Goal: Task Accomplishment & Management: Manage account settings

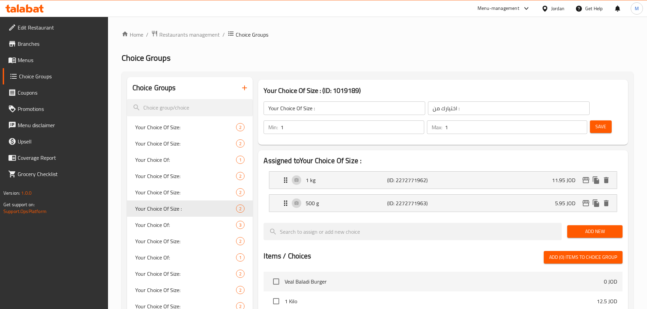
scroll to position [34, 0]
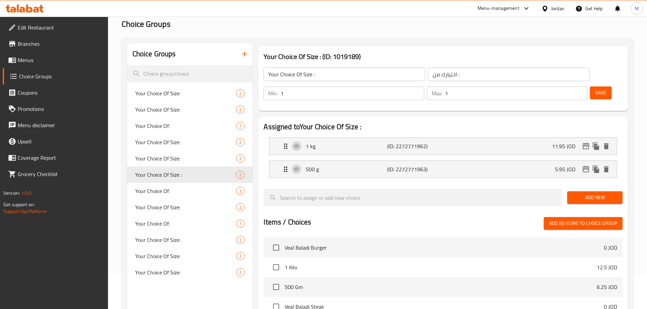
click at [258, 151] on div "Assigned to Your Choice Of Size : 1 kg (ID: 2272771962) 11.95 JOD Name (En) 1 k…" at bounding box center [443, 271] width 370 height 310
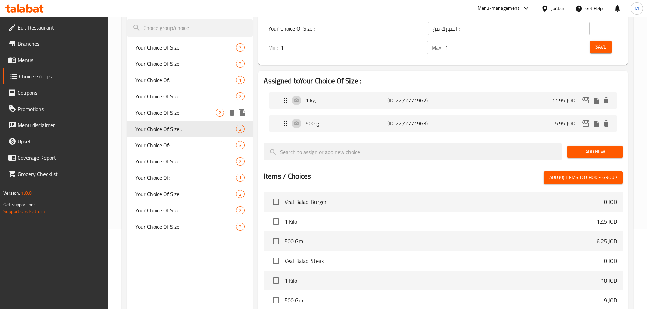
scroll to position [68, 0]
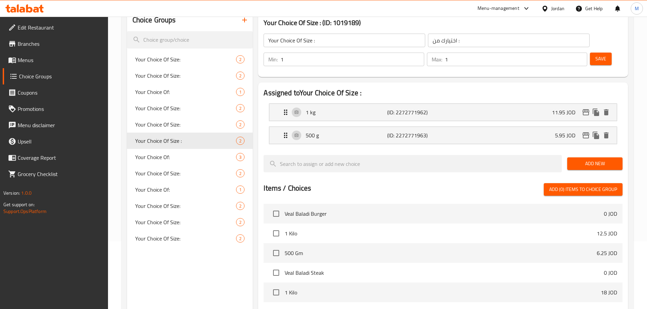
drag, startPoint x: 114, startPoint y: 150, endPoint x: 117, endPoint y: 41, distance: 109.4
click at [114, 150] on div "Home / Restaurants management / Choice Groups Choice Groups Choice Groups Your …" at bounding box center [377, 205] width 539 height 513
click at [511, 104] on div "1 kg (ID: 2272771962) 11.95 JOD" at bounding box center [445, 112] width 327 height 17
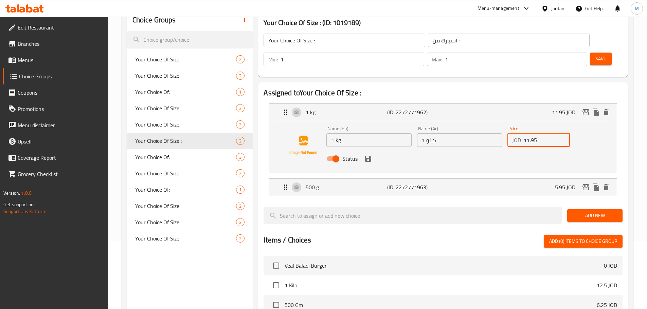
drag, startPoint x: 539, startPoint y: 119, endPoint x: 487, endPoint y: 121, distance: 51.3
click at [487, 124] on div "Name (En) 1 kg Name (En) Name (Ar) 1 كيلو Name (Ar) Price JOD 11.95 Price Status" at bounding box center [459, 146] width 271 height 44
click at [368, 155] on icon "save" at bounding box center [368, 159] width 8 height 8
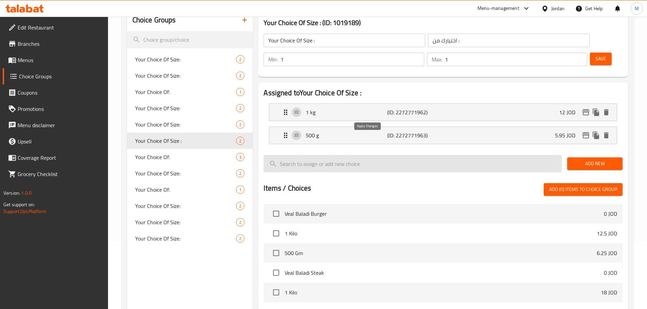
type input "12"
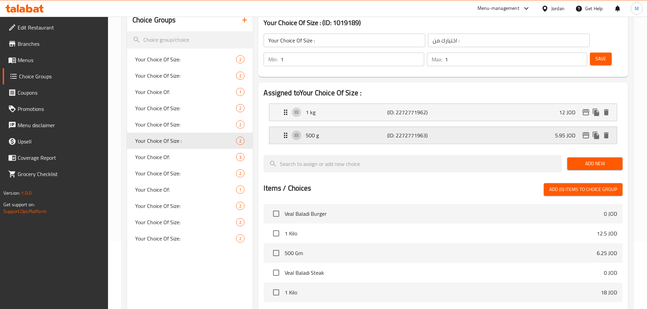
click at [551, 127] on div "500 g (ID: 2272771963) 5.95 JOD" at bounding box center [445, 135] width 327 height 17
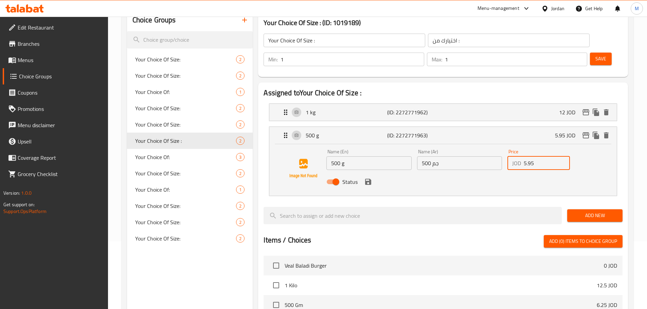
drag, startPoint x: 527, startPoint y: 146, endPoint x: 504, endPoint y: 145, distance: 23.4
click at [504, 147] on div "Name (En) 500 g Name (En) Name (Ar) 500 جم Name (Ar) Price JOD 5.95 Price Status" at bounding box center [459, 169] width 271 height 44
click at [370, 179] on icon "save" at bounding box center [368, 182] width 6 height 6
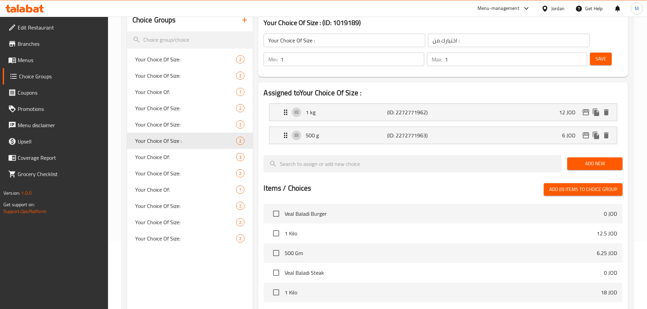
type input "6"
click at [597, 53] on button "Save" at bounding box center [601, 59] width 22 height 13
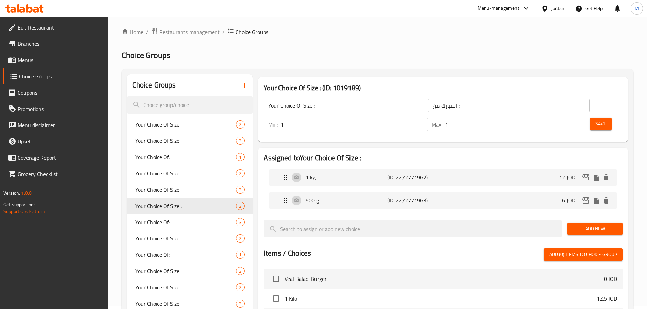
scroll to position [0, 0]
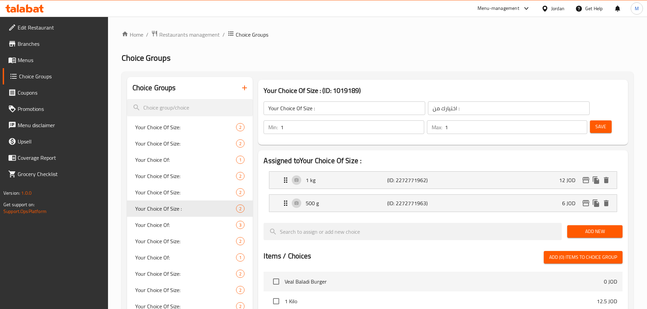
click at [253, 60] on h2 "Choice Groups" at bounding box center [378, 58] width 512 height 11
click at [117, 49] on div "Home / Restaurants management / Choice Groups Choice Groups Choice Groups Your …" at bounding box center [377, 273] width 539 height 513
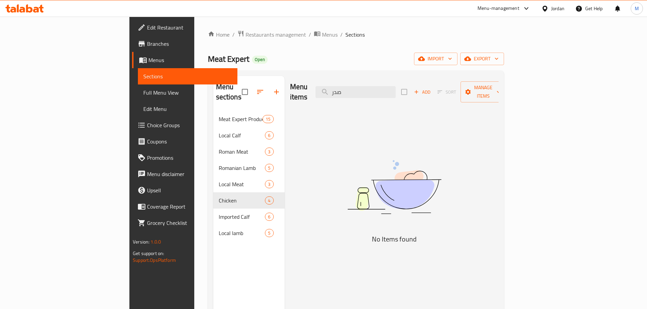
click at [356, 129] on div "Menu items صدر Add Sort Manage items No Items found" at bounding box center [392, 230] width 214 height 309
click at [396, 89] on input "صدر" at bounding box center [355, 92] width 80 height 12
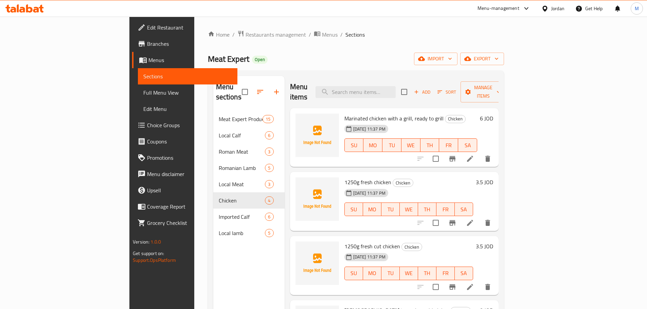
click at [470, 34] on ol "Home / Restaurants management / Menus / Sections" at bounding box center [356, 34] width 296 height 9
click at [499, 57] on span "export" at bounding box center [482, 59] width 33 height 8
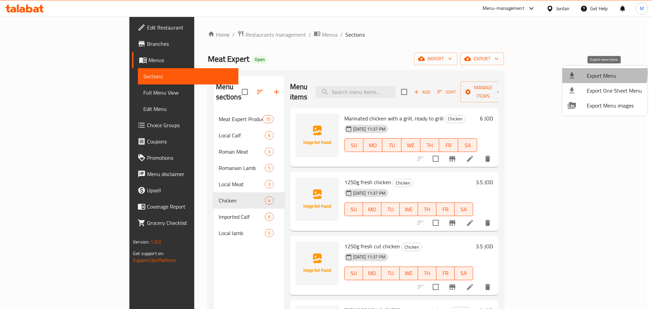
click at [585, 73] on div at bounding box center [577, 76] width 19 height 8
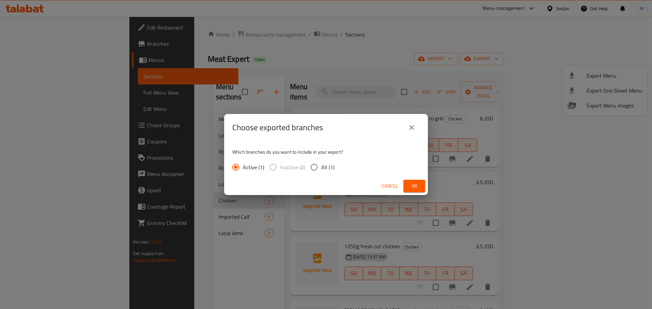
click at [322, 169] on span "All (1)" at bounding box center [327, 167] width 13 height 8
click at [321, 169] on input "All (1)" at bounding box center [314, 167] width 14 height 14
radio input "true"
click at [230, 164] on input "Active (1)" at bounding box center [236, 167] width 14 height 14
radio input "true"
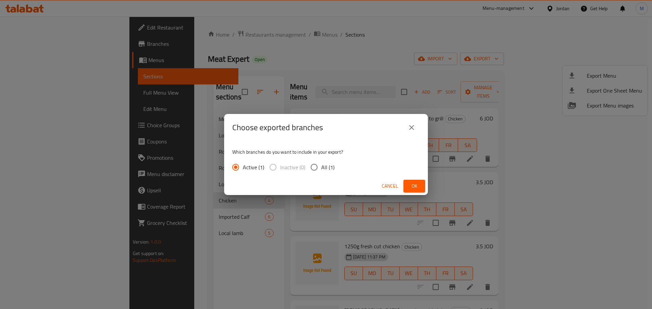
click at [317, 170] on input "All (1)" at bounding box center [314, 167] width 14 height 14
radio input "true"
click at [408, 125] on icon "close" at bounding box center [412, 128] width 8 height 8
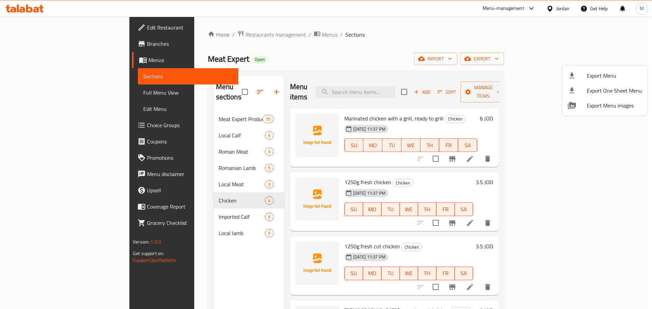
click at [556, 54] on div at bounding box center [326, 154] width 652 height 309
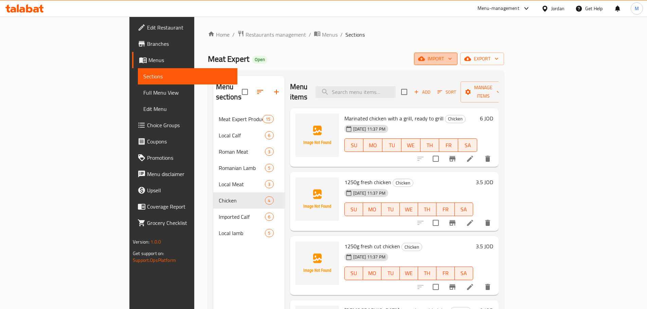
click at [425, 55] on icon "button" at bounding box center [421, 58] width 7 height 7
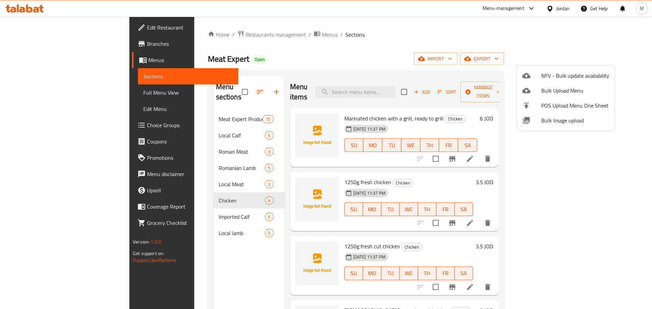
click at [556, 121] on span "Bulk Image upload" at bounding box center [575, 120] width 68 height 8
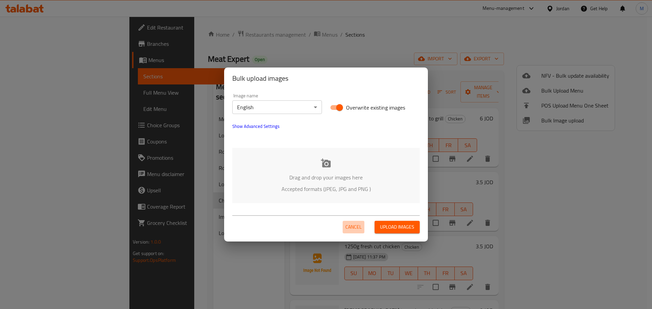
click at [349, 226] on span "Cancel" at bounding box center [353, 227] width 16 height 8
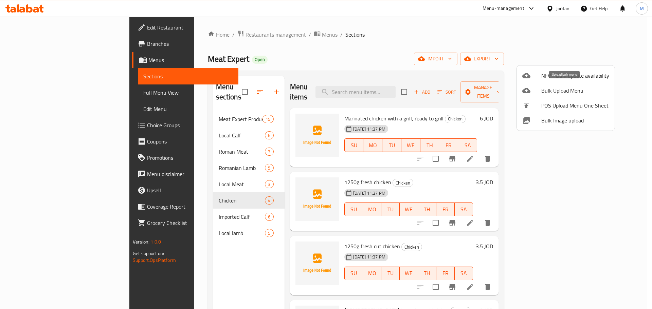
click at [563, 91] on span "Bulk Upload Menu" at bounding box center [575, 91] width 68 height 8
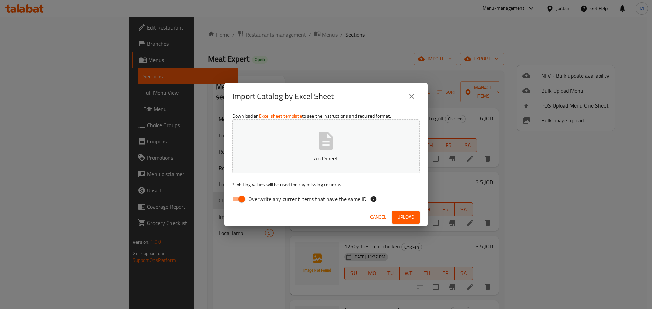
click at [261, 195] on span "Overwrite any current items that have the same ID." at bounding box center [307, 199] width 119 height 8
click at [261, 195] on input "Overwrite any current items that have the same ID." at bounding box center [241, 199] width 39 height 13
checkbox input "false"
click at [320, 215] on div "Cancel Upload" at bounding box center [326, 218] width 204 height 18
click at [400, 215] on span "Upload" at bounding box center [405, 217] width 17 height 8
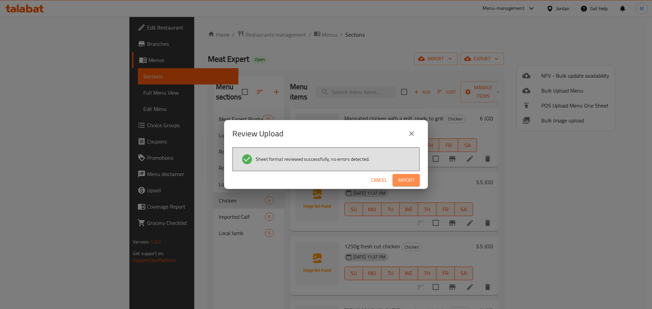
click at [414, 182] on span "Import" at bounding box center [406, 180] width 16 height 8
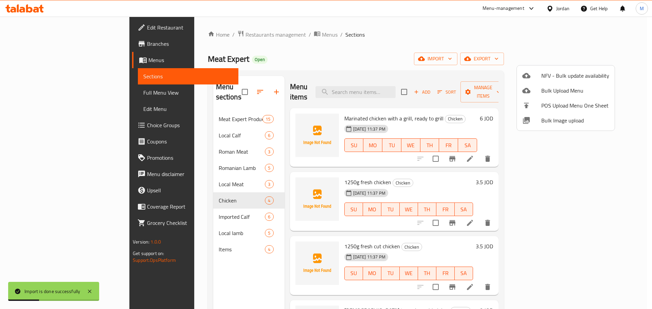
click at [164, 239] on div at bounding box center [326, 154] width 652 height 309
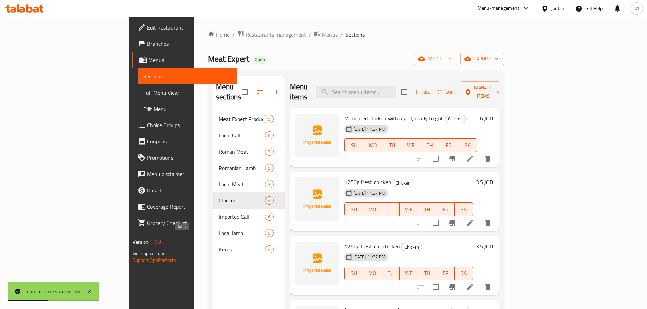
click at [219, 246] on span "Items" at bounding box center [242, 250] width 47 height 8
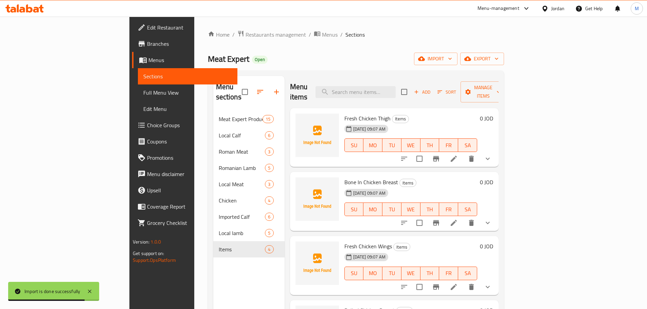
click at [143, 89] on span "Full Menu View" at bounding box center [187, 93] width 89 height 8
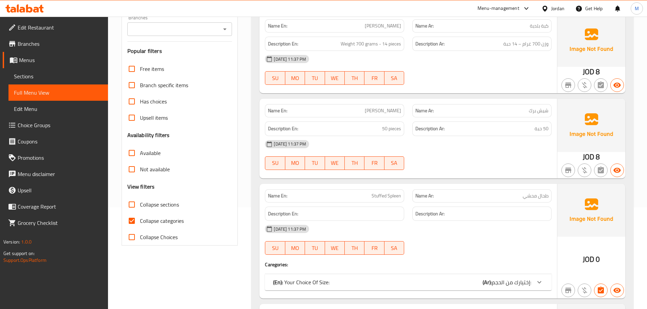
scroll to position [204, 0]
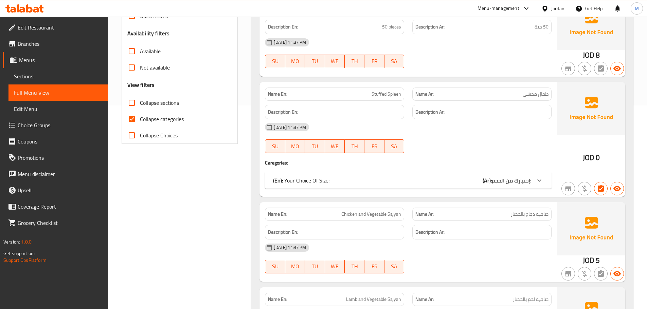
click at [133, 116] on input "Collapse categories" at bounding box center [132, 119] width 16 height 16
checkbox input "false"
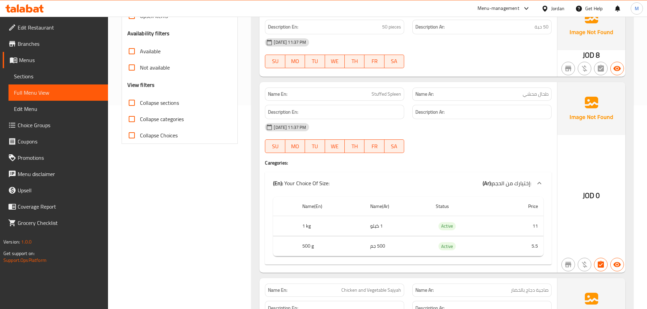
click at [132, 102] on input "Collapse sections" at bounding box center [132, 103] width 16 height 16
checkbox input "true"
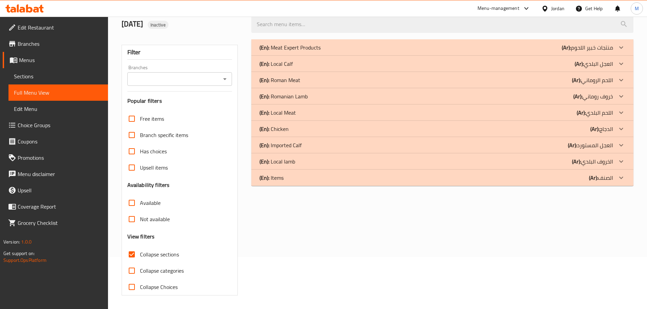
scroll to position [52, 0]
click at [338, 52] on div "(En): Items (Ar): الصنف" at bounding box center [436, 47] width 354 height 8
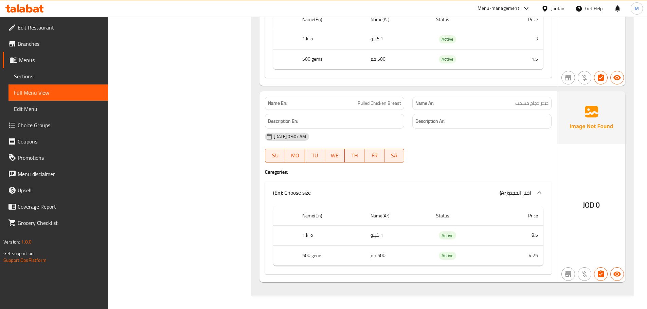
scroll to position [750, 0]
click at [42, 83] on link "Sections" at bounding box center [57, 76] width 99 height 16
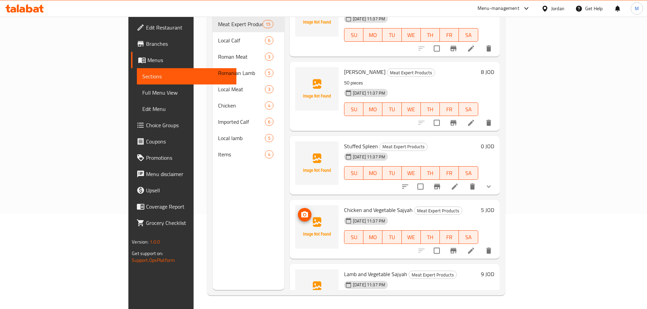
scroll to position [102, 0]
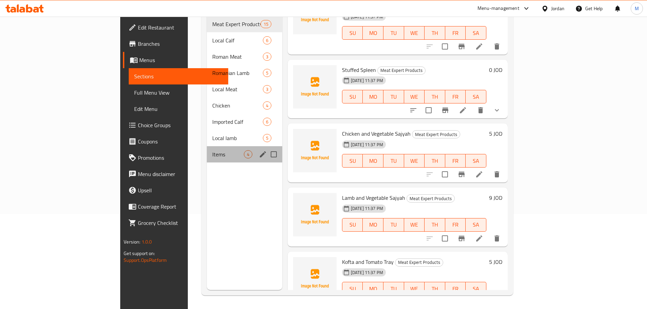
click at [212, 150] on span "Items" at bounding box center [227, 154] width 31 height 8
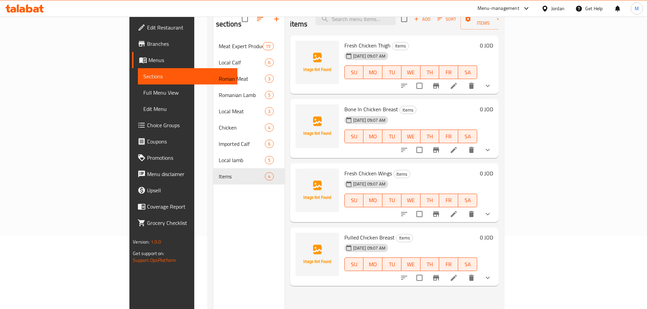
scroll to position [61, 0]
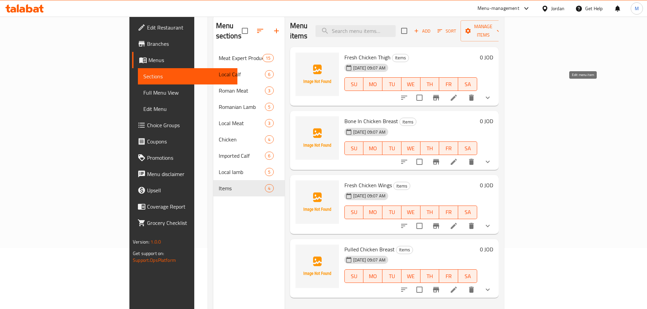
click at [457, 95] on icon at bounding box center [454, 98] width 6 height 6
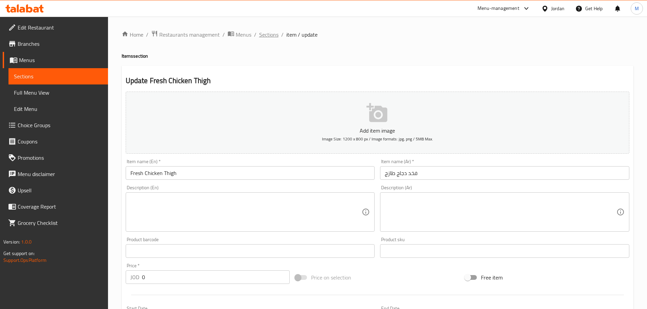
click at [265, 37] on span "Sections" at bounding box center [268, 35] width 19 height 8
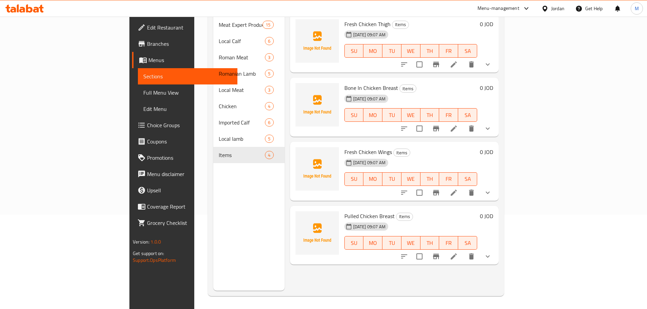
scroll to position [95, 0]
click at [458, 124] on icon at bounding box center [454, 128] width 8 height 8
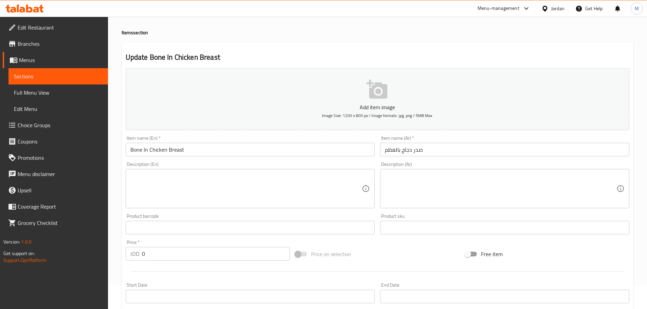
scroll to position [34, 0]
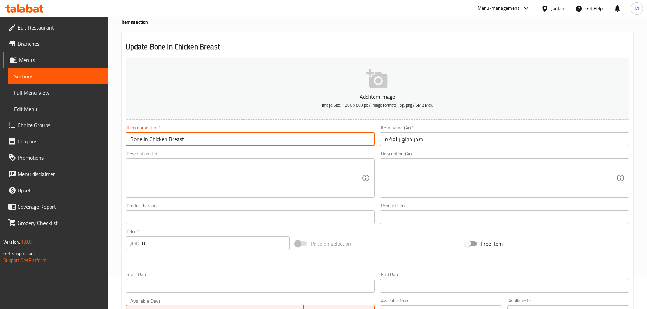
drag, startPoint x: 147, startPoint y: 140, endPoint x: 61, endPoint y: 121, distance: 88.3
click at [66, 122] on div "Edit Restaurant Branches Menus Sections Full Menu View Edit Menu Choice Groups …" at bounding box center [323, 222] width 647 height 478
click at [202, 143] on input "Chicken Breast" at bounding box center [250, 139] width 249 height 14
type input "Chicken Breast with bones"
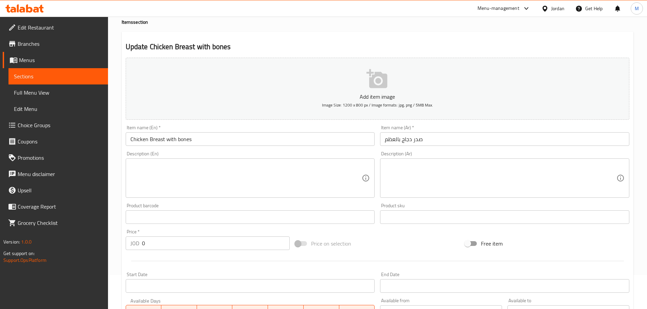
click at [377, 143] on div "Item name (En)   * Chicken Breast with bones Item name (En) *" at bounding box center [250, 136] width 255 height 26
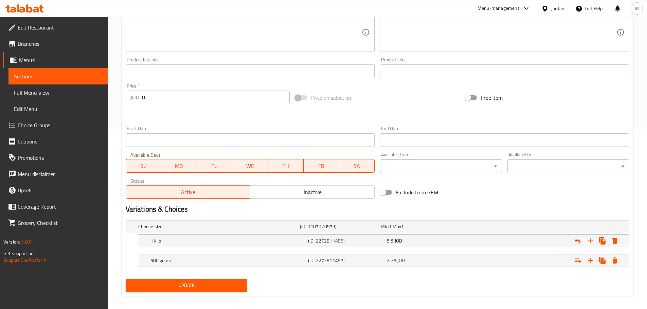
scroll to position [186, 0]
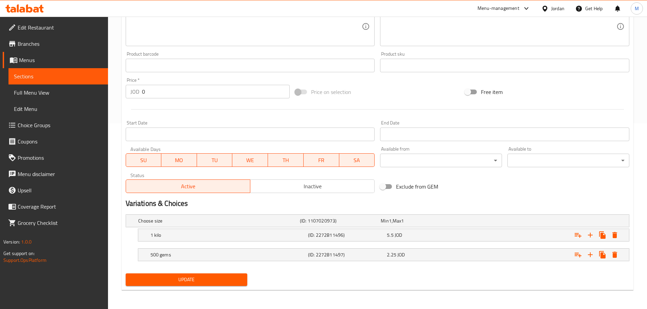
click at [206, 285] on button "Update" at bounding box center [187, 280] width 122 height 13
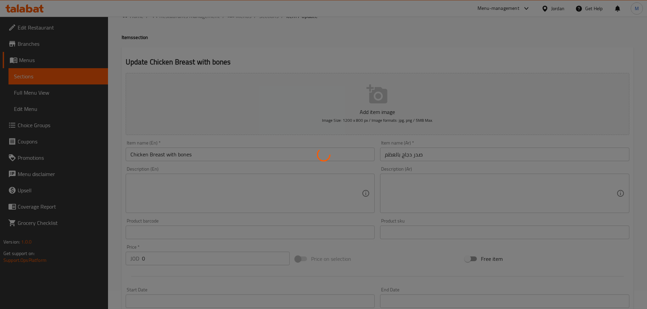
scroll to position [0, 0]
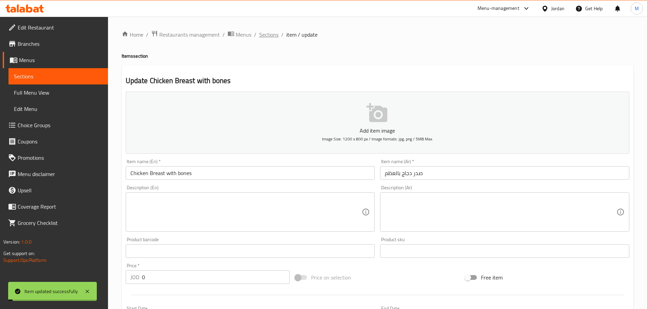
click at [274, 38] on span "Sections" at bounding box center [268, 35] width 19 height 8
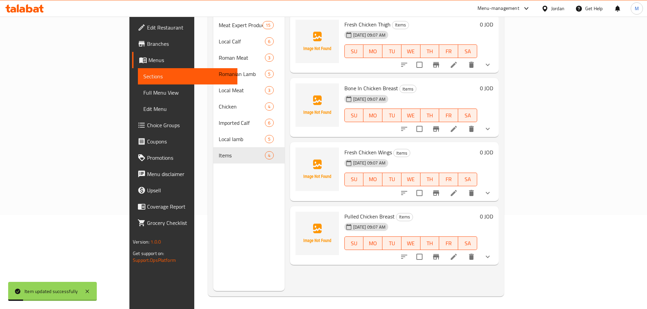
scroll to position [95, 0]
click at [458, 188] on icon at bounding box center [454, 192] width 8 height 8
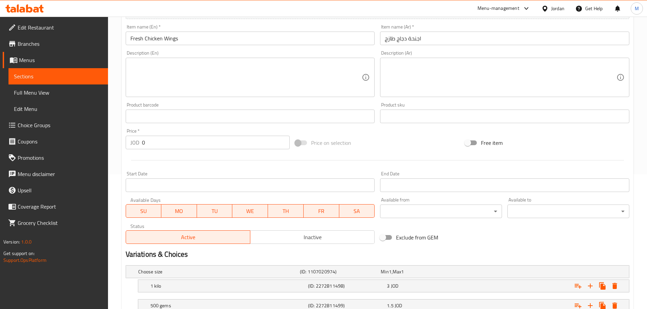
scroll to position [186, 0]
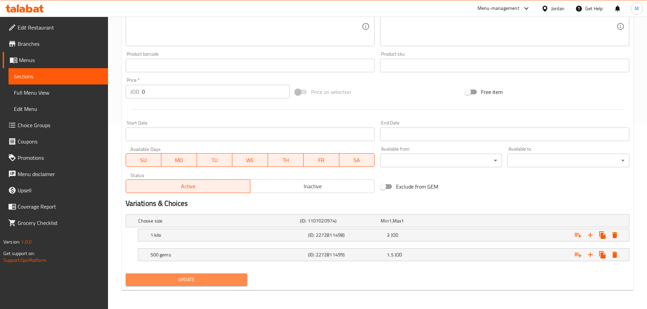
click at [211, 279] on span "Update" at bounding box center [186, 280] width 111 height 8
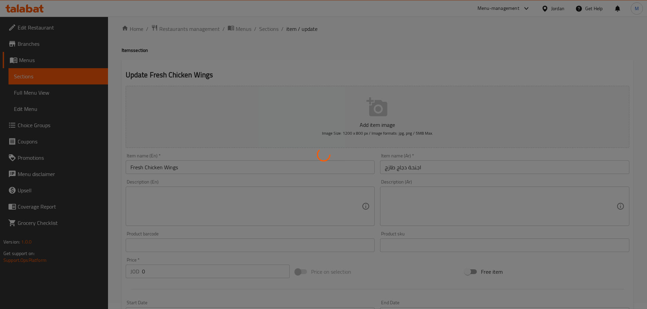
scroll to position [0, 0]
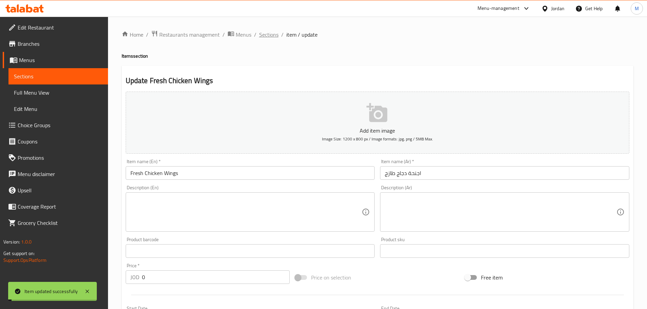
click at [266, 37] on span "Sections" at bounding box center [268, 35] width 19 height 8
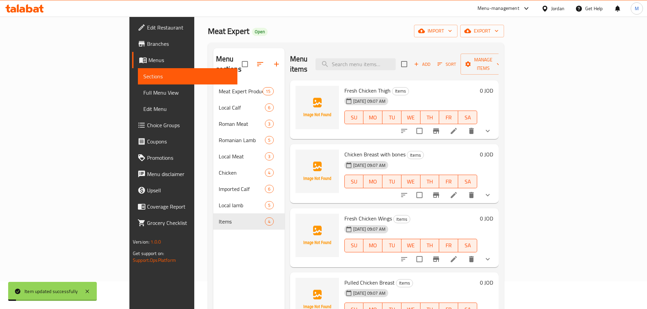
scroll to position [95, 0]
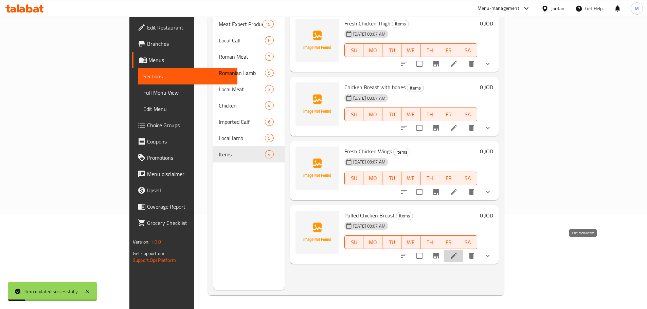
click at [458, 252] on icon at bounding box center [454, 256] width 8 height 8
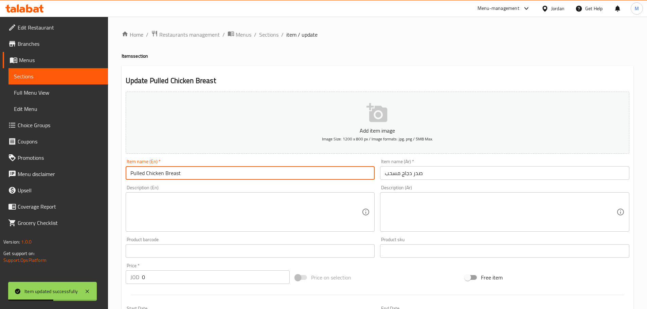
click at [139, 176] on input "Pulled Chicken Breast" at bounding box center [250, 173] width 249 height 14
click at [174, 175] on input "Chicken Breast" at bounding box center [250, 173] width 249 height 14
click at [174, 173] on input "Chicken Breast" at bounding box center [250, 173] width 249 height 14
click at [148, 174] on input "Chicken Breast" at bounding box center [250, 173] width 249 height 14
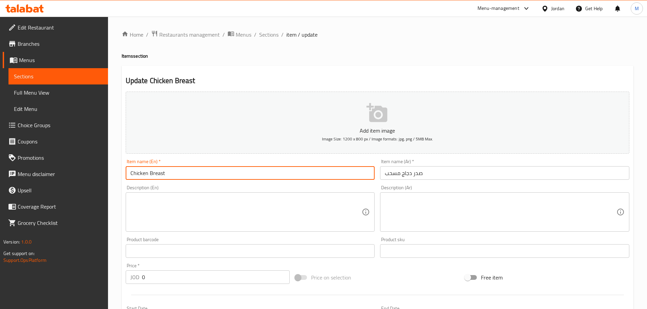
click at [171, 174] on input "Chicken Breast" at bounding box center [250, 173] width 249 height 14
type input "Chicken Breast boneless"
click at [367, 182] on div "Item name (En)   * Chicken Breast boneless Item name (En) *" at bounding box center [250, 170] width 255 height 26
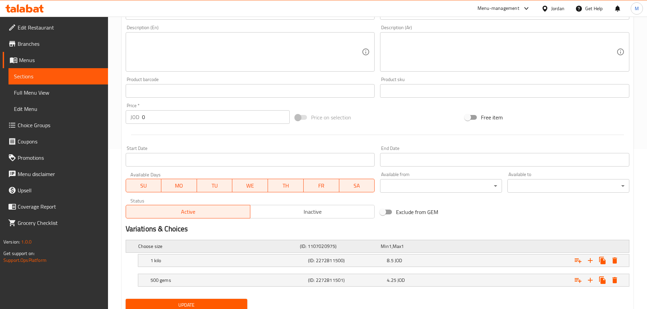
scroll to position [186, 0]
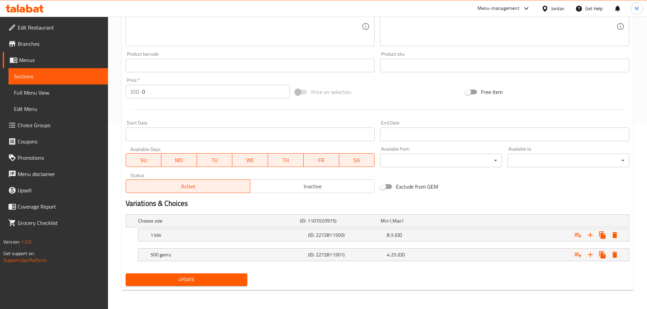
drag, startPoint x: 213, startPoint y: 278, endPoint x: 214, endPoint y: 282, distance: 3.8
click at [213, 280] on span "Update" at bounding box center [186, 280] width 111 height 8
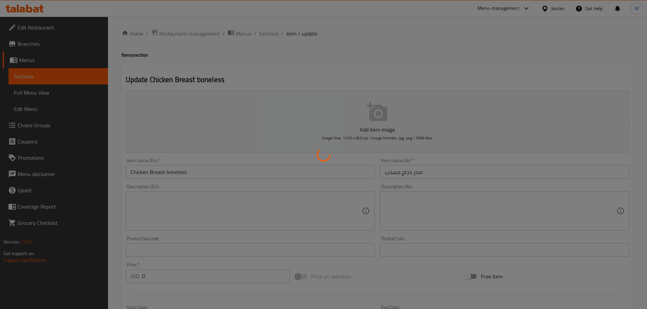
scroll to position [0, 0]
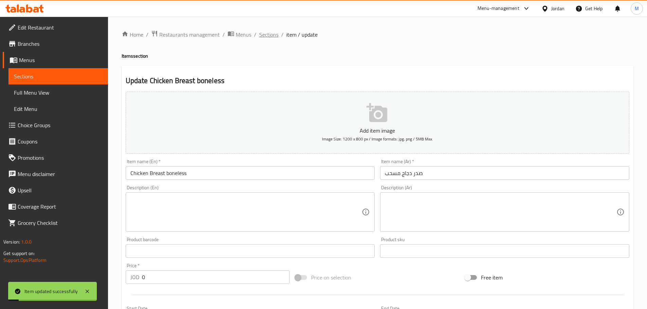
click at [271, 35] on span "Sections" at bounding box center [268, 35] width 19 height 8
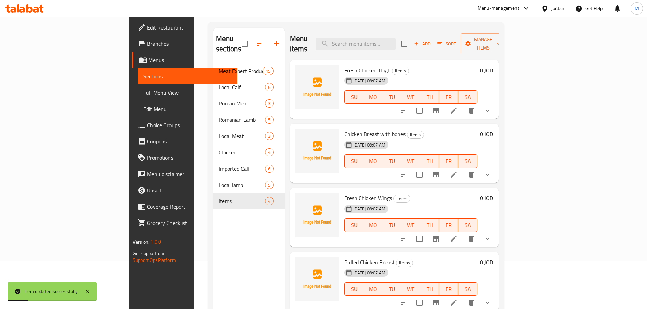
scroll to position [95, 0]
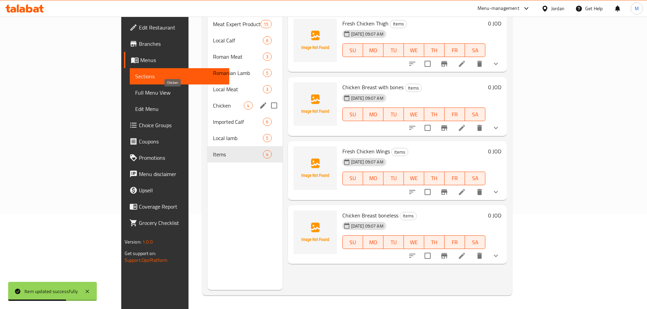
click at [213, 102] on span "Chicken" at bounding box center [228, 106] width 31 height 8
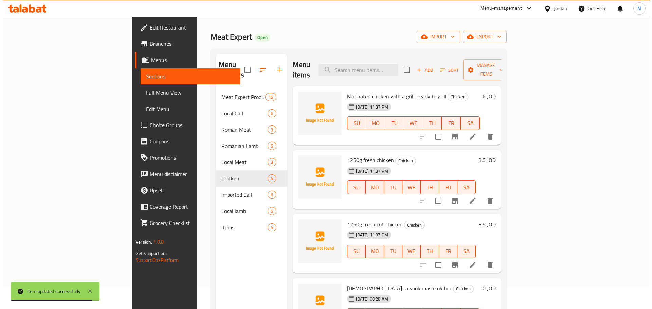
scroll to position [34, 0]
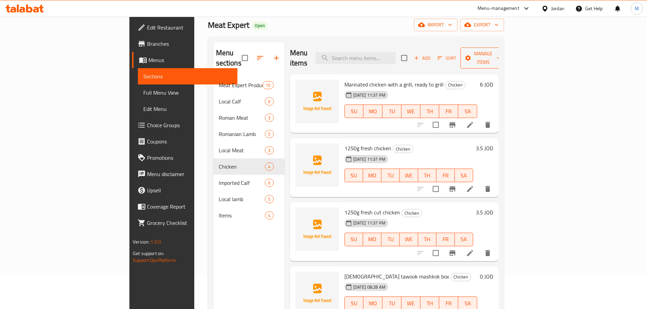
click at [506, 49] on button "Manage items" at bounding box center [483, 58] width 46 height 21
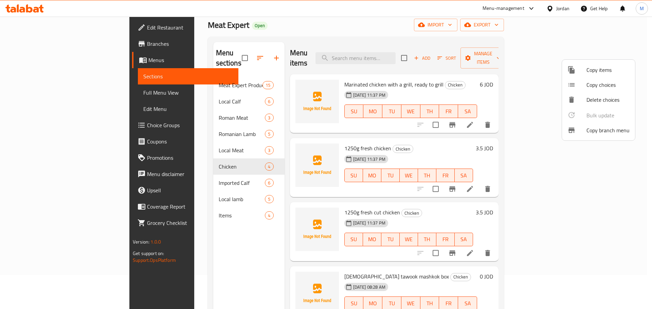
click at [595, 67] on span "Copy items" at bounding box center [607, 70] width 43 height 8
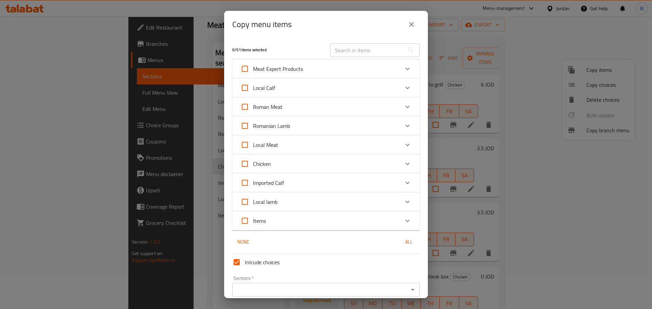
scroll to position [30, 0]
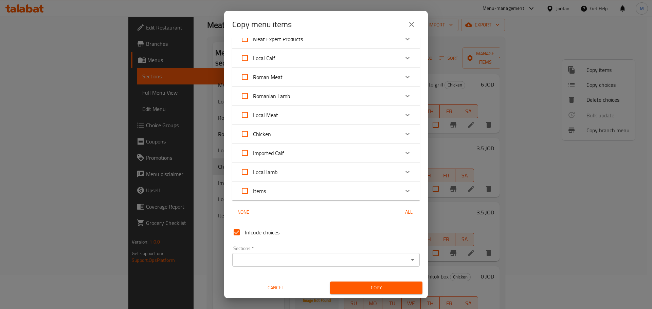
click at [403, 190] on icon "Expand" at bounding box center [407, 191] width 8 height 8
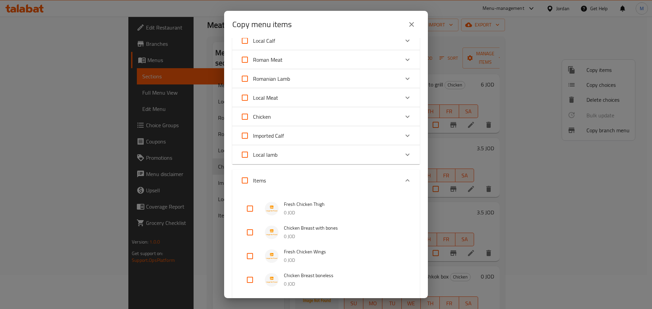
scroll to position [132, 0]
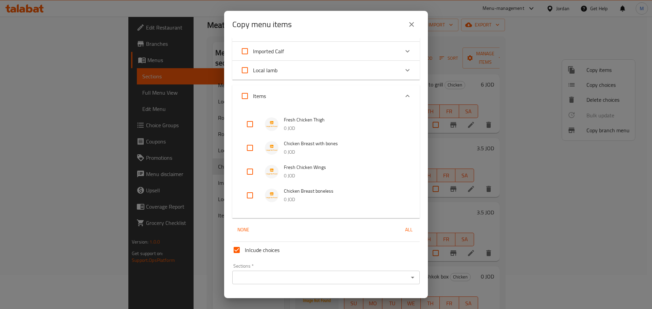
click at [249, 120] on input "checkbox" at bounding box center [250, 124] width 16 height 16
checkbox input "true"
click at [249, 144] on input "checkbox" at bounding box center [250, 148] width 16 height 16
checkbox input "true"
drag, startPoint x: 249, startPoint y: 173, endPoint x: 253, endPoint y: 191, distance: 17.6
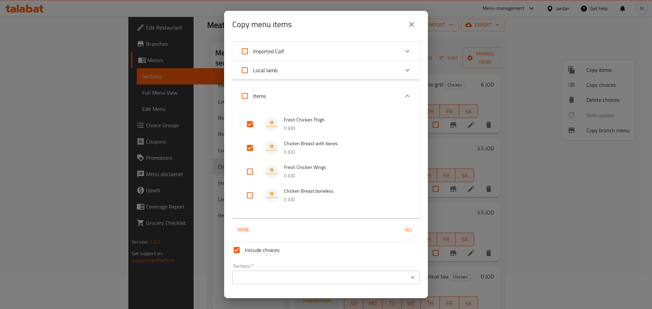
click at [249, 175] on input "checkbox" at bounding box center [250, 172] width 16 height 16
checkbox input "true"
click at [250, 200] on input "checkbox" at bounding box center [250, 195] width 16 height 16
checkbox input "true"
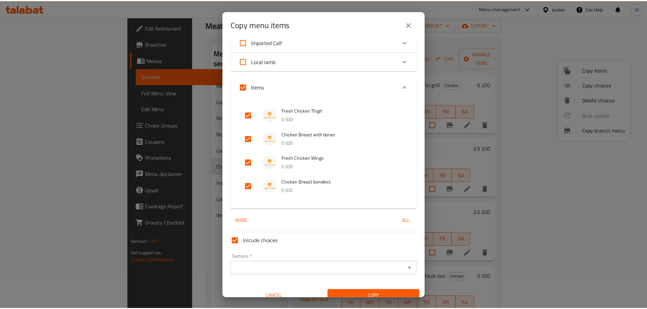
scroll to position [149, 0]
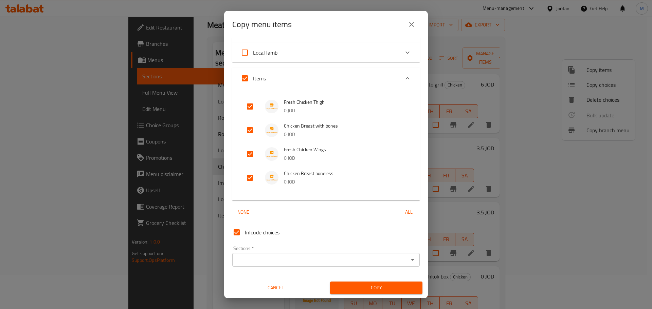
click at [408, 259] on button "Open" at bounding box center [413, 260] width 10 height 10
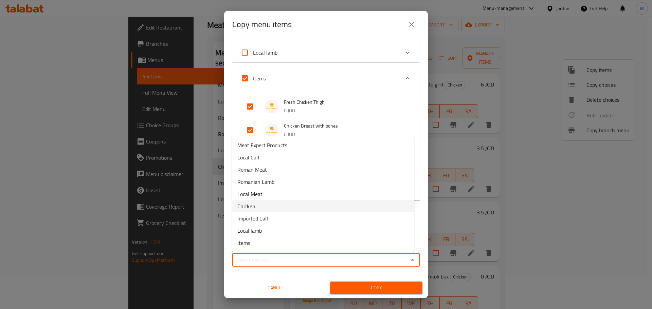
click at [265, 203] on li "Chicken" at bounding box center [323, 206] width 182 height 12
type input "Chicken"
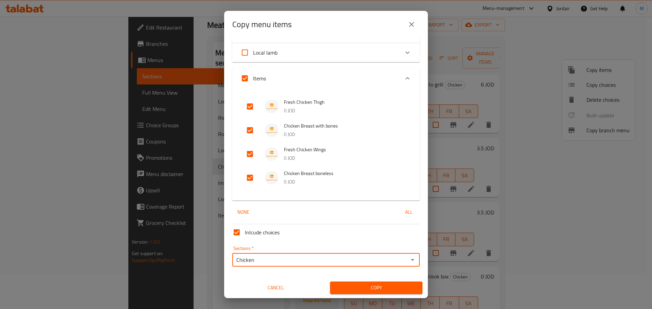
click at [352, 286] on span "Copy" at bounding box center [377, 288] width 82 height 8
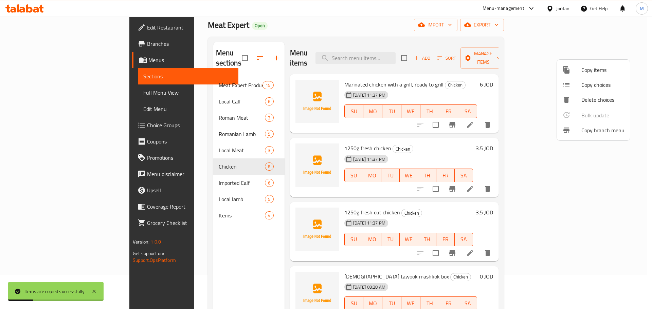
click at [187, 227] on div at bounding box center [326, 154] width 652 height 309
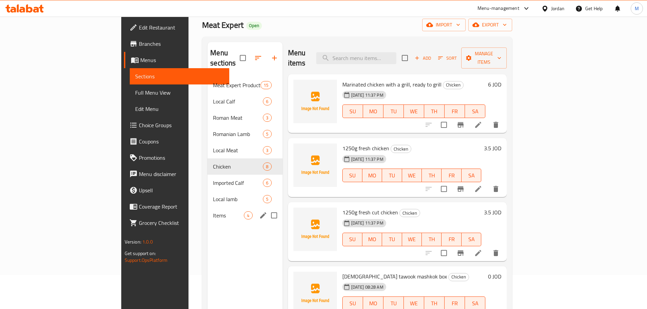
click at [267, 209] on input "Menu sections" at bounding box center [274, 216] width 14 height 14
checkbox input "true"
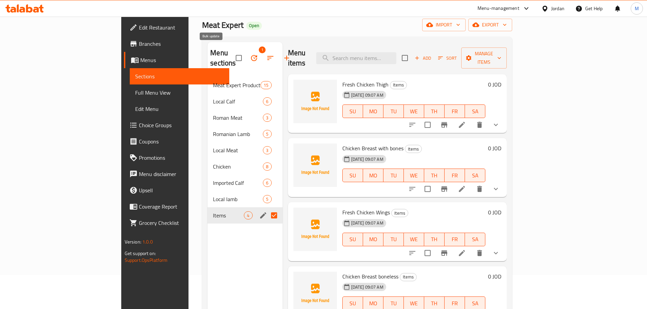
click at [250, 54] on icon "button" at bounding box center [254, 58] width 8 height 8
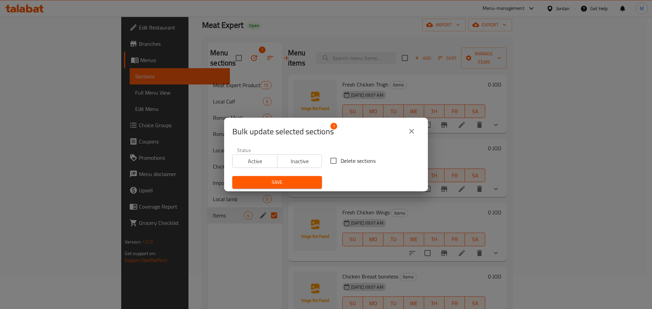
click at [336, 162] on input "Delete sections" at bounding box center [333, 161] width 14 height 14
checkbox input "true"
click at [295, 182] on span "Save" at bounding box center [277, 182] width 79 height 8
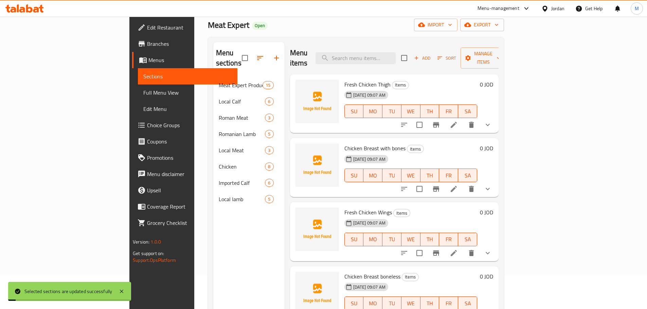
click at [138, 87] on link "Full Menu View" at bounding box center [187, 93] width 99 height 16
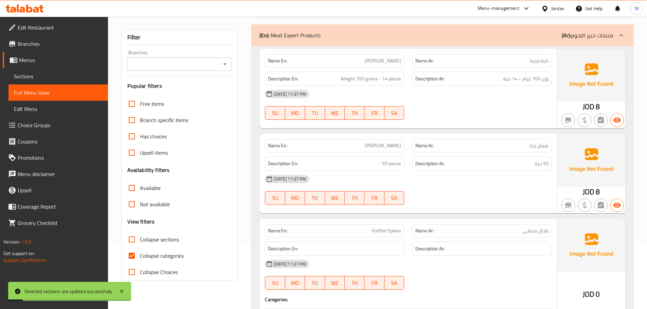
scroll to position [170, 0]
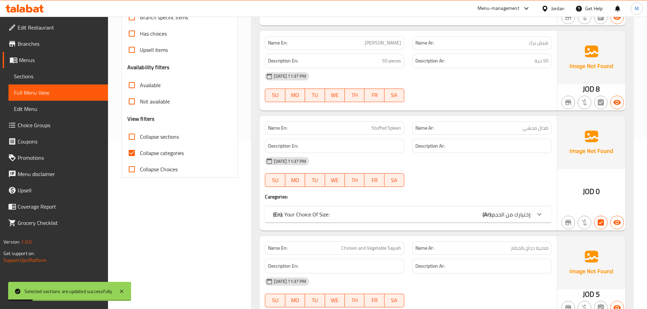
click at [133, 154] on input "Collapse categories" at bounding box center [132, 153] width 16 height 16
checkbox input "false"
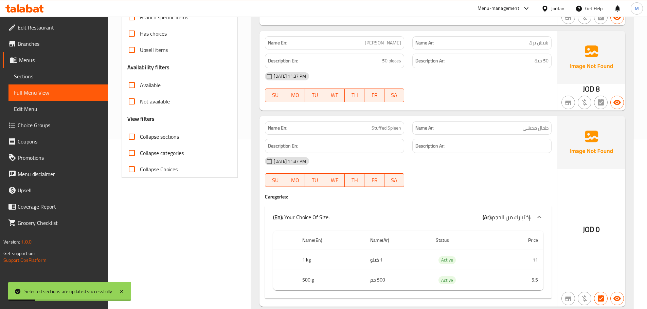
click at [135, 138] on input "Collapse sections" at bounding box center [132, 137] width 16 height 16
checkbox input "true"
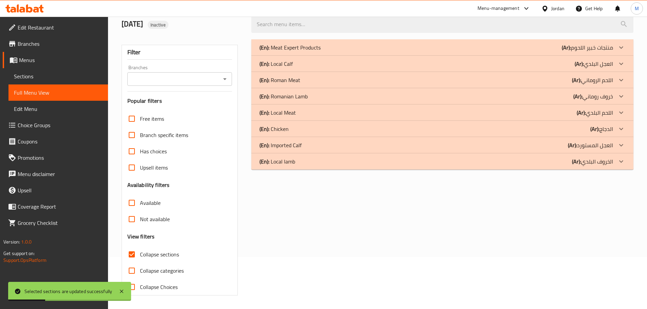
scroll to position [52, 0]
click at [288, 52] on p "(En): Chicken" at bounding box center [289, 47] width 61 height 8
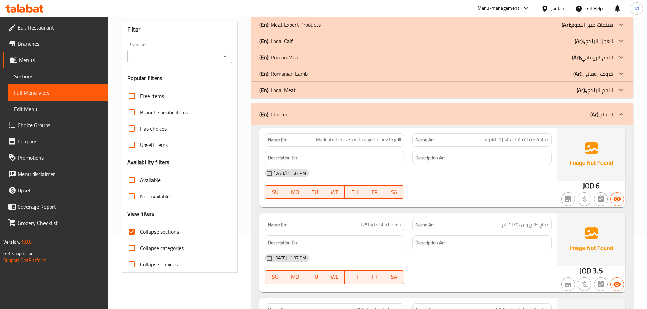
scroll to position [138, 0]
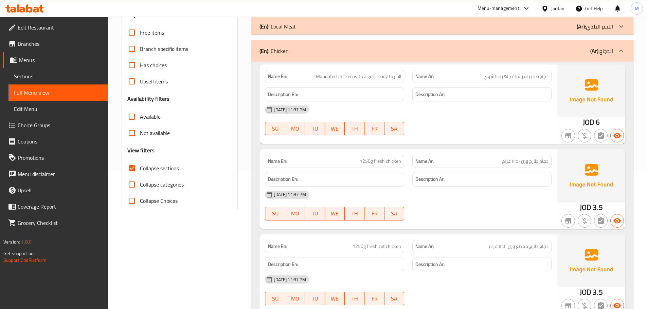
click at [41, 79] on span "Sections" at bounding box center [58, 76] width 89 height 8
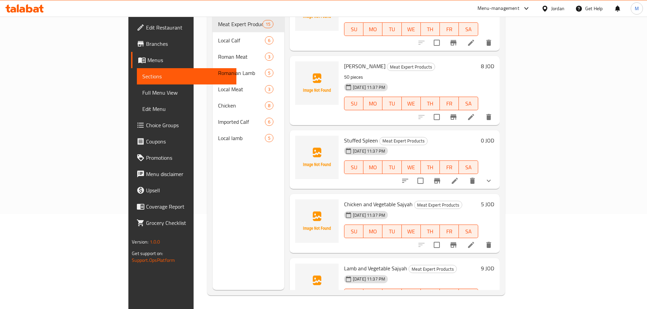
scroll to position [68, 0]
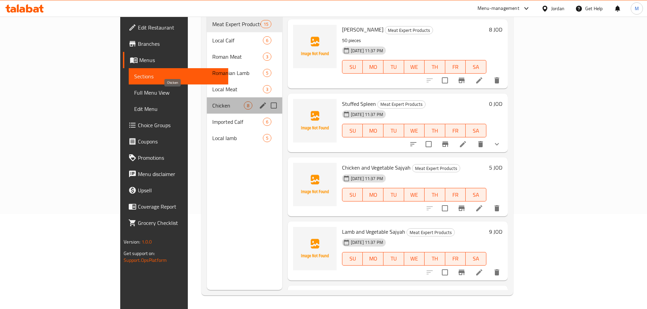
click at [212, 102] on span "Chicken" at bounding box center [227, 106] width 31 height 8
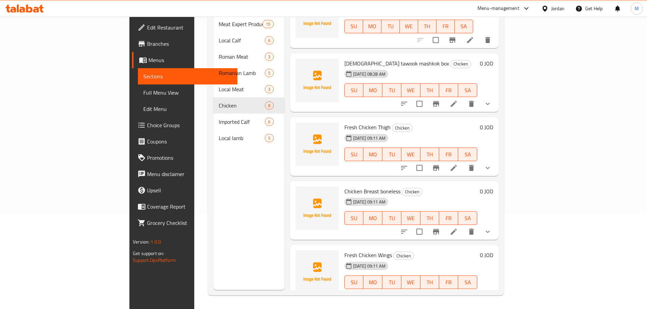
scroll to position [118, 0]
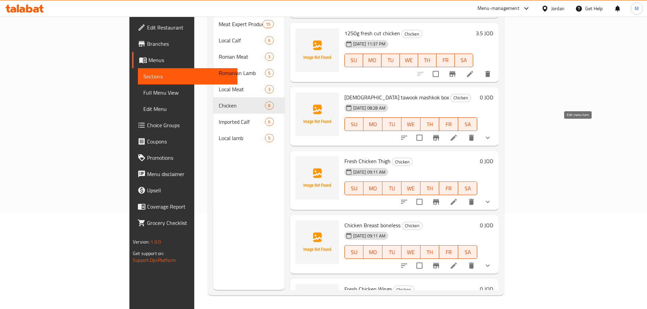
click at [457, 135] on icon at bounding box center [454, 138] width 6 height 6
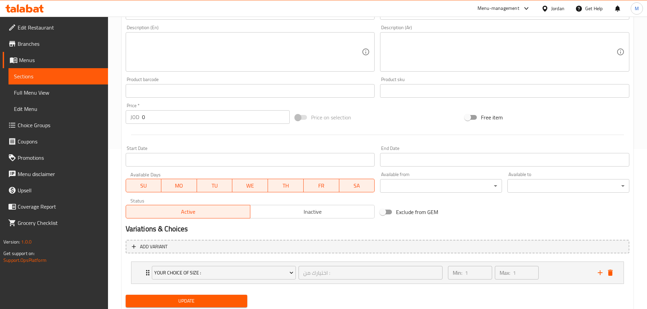
scroll to position [182, 0]
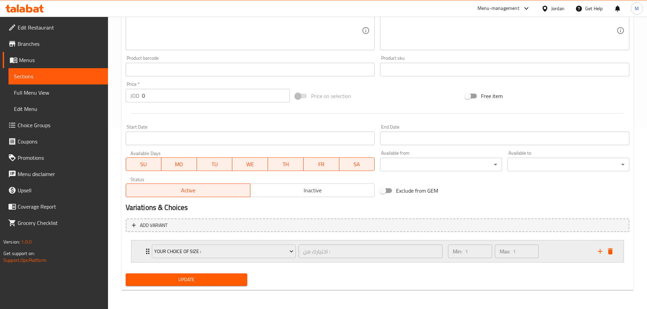
click at [139, 256] on div "Your Choice Of Size : اختيارك من : ​ Min: 1 ​ Max: 1 ​" at bounding box center [377, 252] width 492 height 22
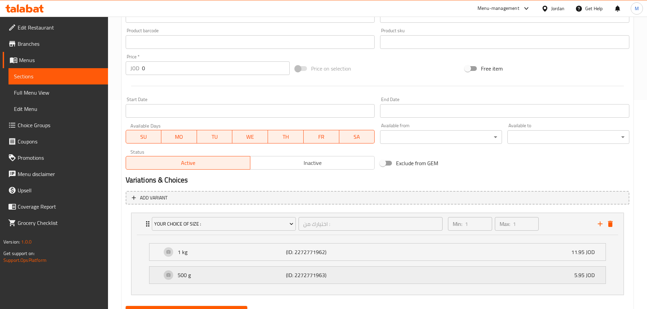
scroll to position [242, 0]
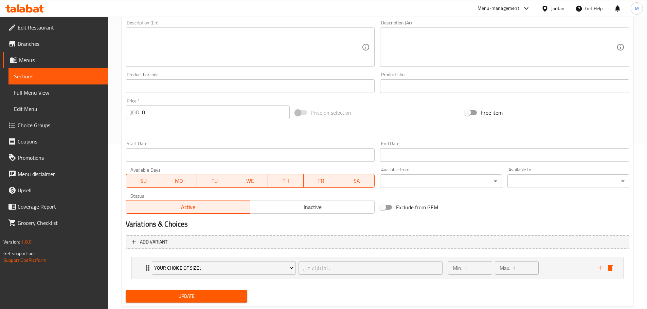
scroll to position [182, 0]
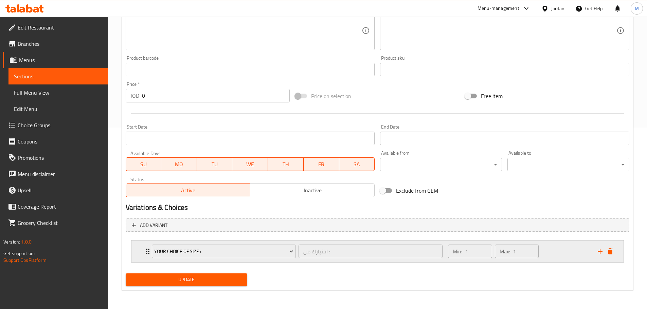
click at [141, 250] on div "Your Choice Of Size : اختيارك من : ​ Min: 1 ​ Max: 1 ​" at bounding box center [377, 252] width 492 height 22
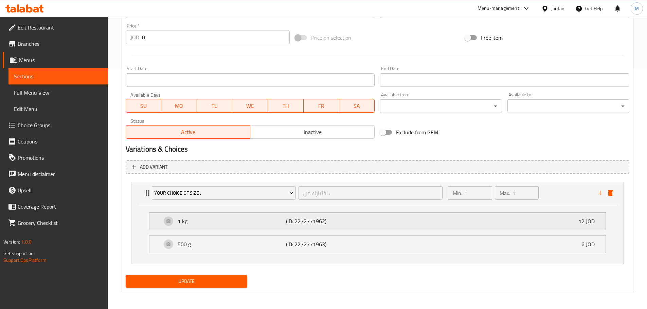
scroll to position [242, 0]
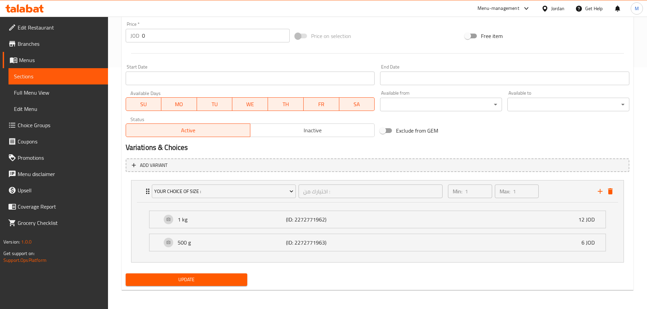
click at [218, 275] on button "Update" at bounding box center [187, 280] width 122 height 13
drag, startPoint x: 111, startPoint y: 52, endPoint x: 94, endPoint y: 58, distance: 17.8
click at [111, 52] on div "Home / Restaurants management / Menus / Sections / item / update Chicken sectio…" at bounding box center [377, 42] width 539 height 535
click at [56, 88] on link "Full Menu View" at bounding box center [57, 93] width 99 height 16
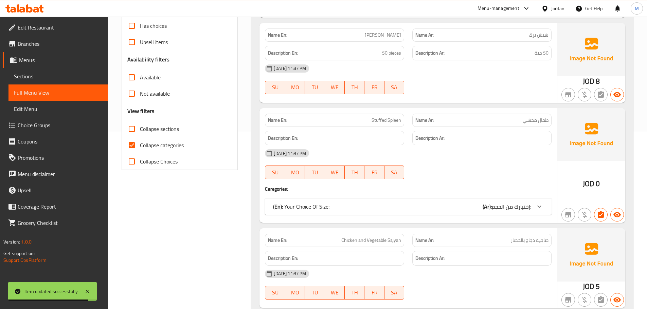
scroll to position [217, 0]
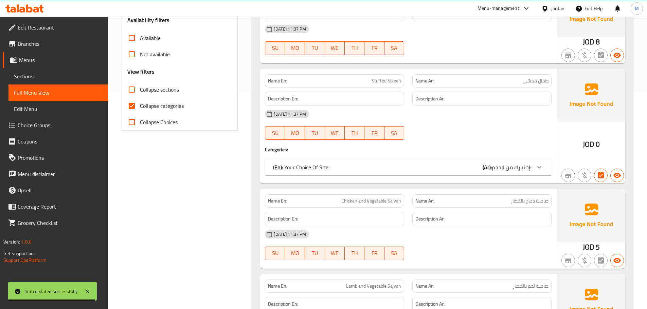
click at [140, 107] on input "Collapse categories" at bounding box center [132, 106] width 16 height 16
checkbox input "false"
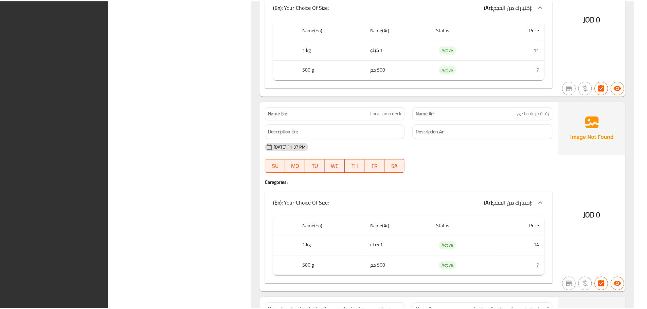
scroll to position [8646, 0]
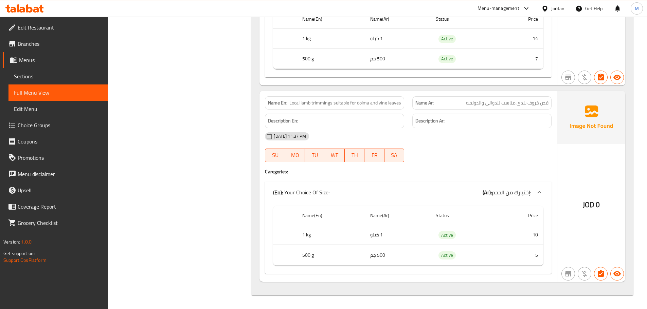
click at [43, 77] on span "Sections" at bounding box center [58, 76] width 89 height 8
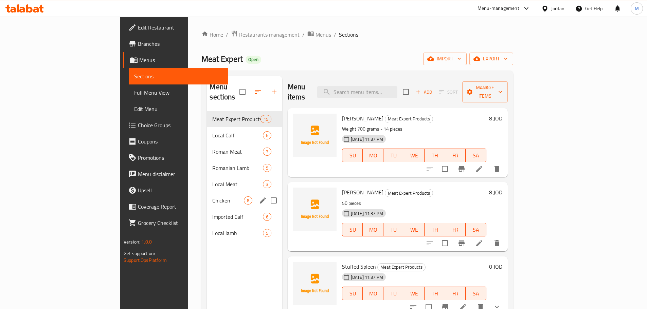
click at [207, 193] on div "Chicken 8" at bounding box center [244, 201] width 75 height 16
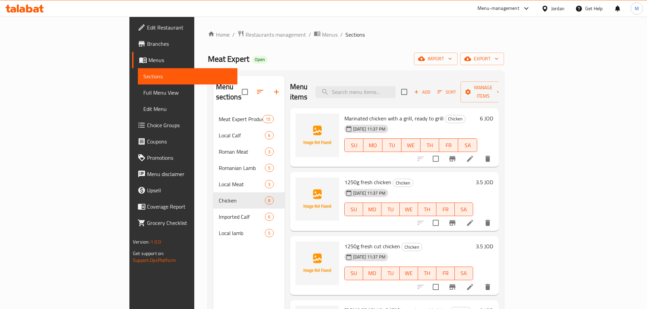
click at [249, 63] on div "Meat Expert Open import export" at bounding box center [356, 59] width 296 height 13
